Goal: Task Accomplishment & Management: Use online tool/utility

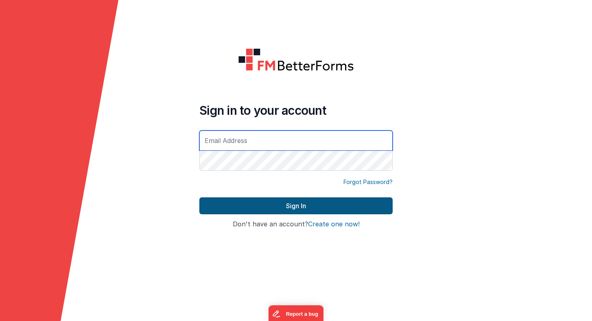
type input "[PERSON_NAME][EMAIL_ADDRESS][PERSON_NAME][DOMAIN_NAME]"
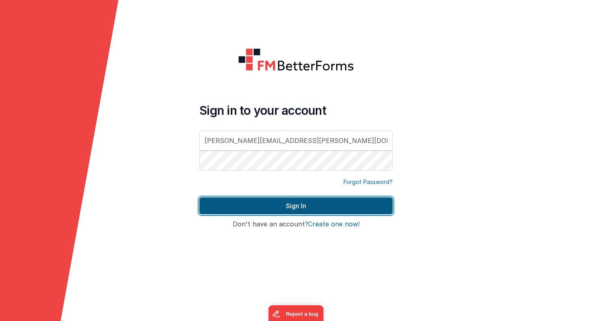
click at [328, 203] on button "Sign In" at bounding box center [295, 205] width 193 height 17
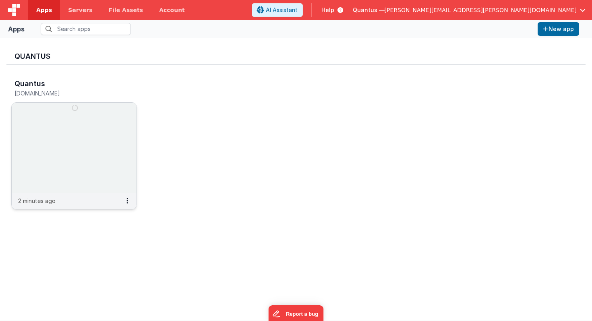
click at [104, 120] on img at bounding box center [74, 148] width 125 height 90
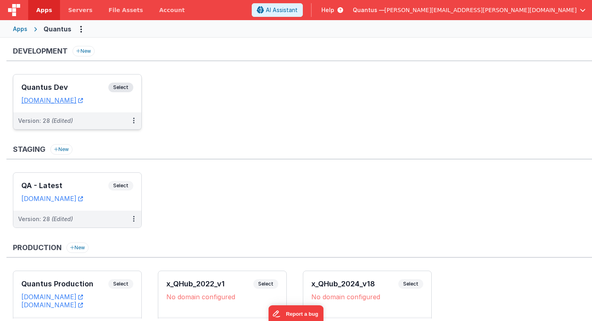
click at [92, 87] on h3 "Quantus Dev" at bounding box center [64, 87] width 87 height 8
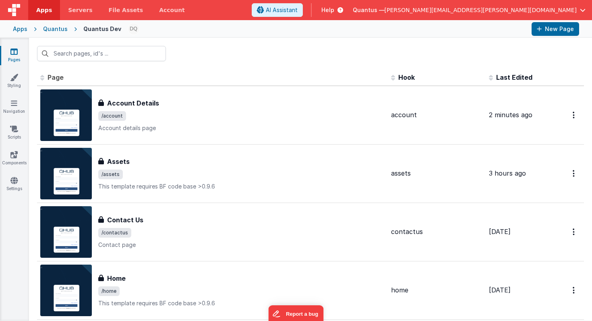
click at [509, 78] on span "Last Edited" at bounding box center [514, 77] width 36 height 8
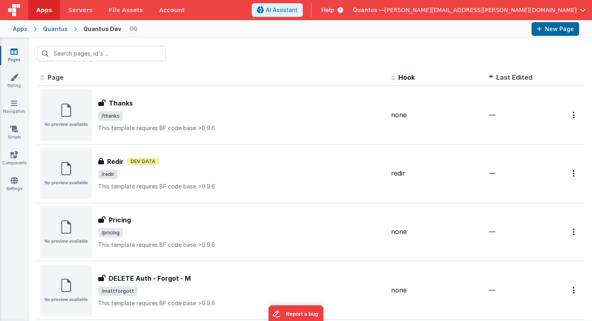
click at [509, 78] on span "Last Edited" at bounding box center [514, 77] width 36 height 8
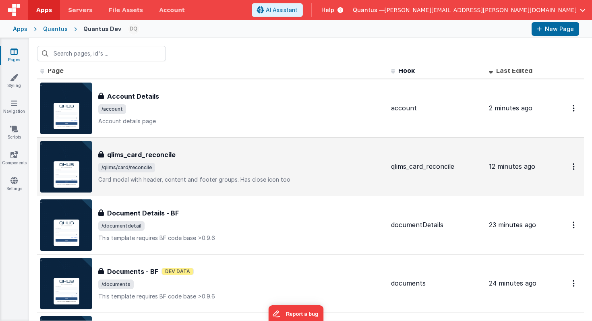
scroll to position [19, 0]
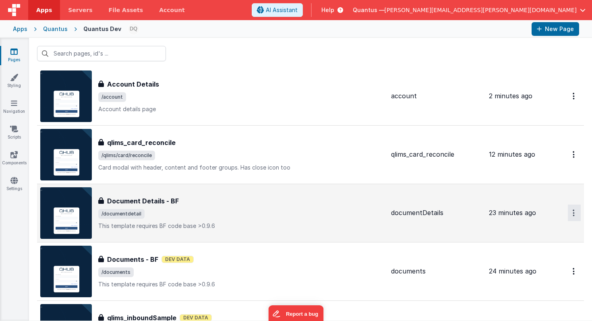
click at [567, 214] on button "Options" at bounding box center [573, 212] width 13 height 17
click at [533, 231] on link "Preview" at bounding box center [545, 231] width 71 height 14
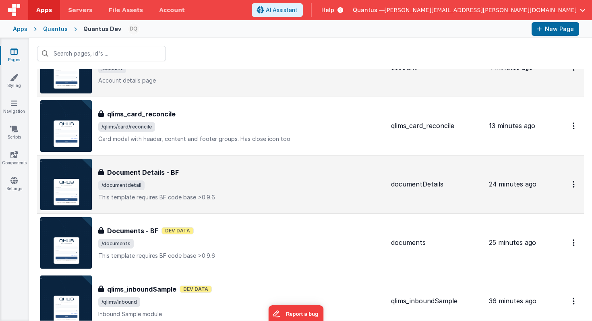
scroll to position [47, 0]
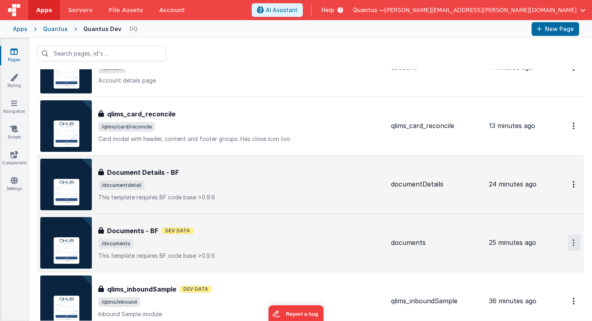
click at [572, 239] on icon "Options" at bounding box center [573, 242] width 2 height 7
click at [540, 261] on link "Preview" at bounding box center [545, 261] width 71 height 14
